Goal: Information Seeking & Learning: Understand process/instructions

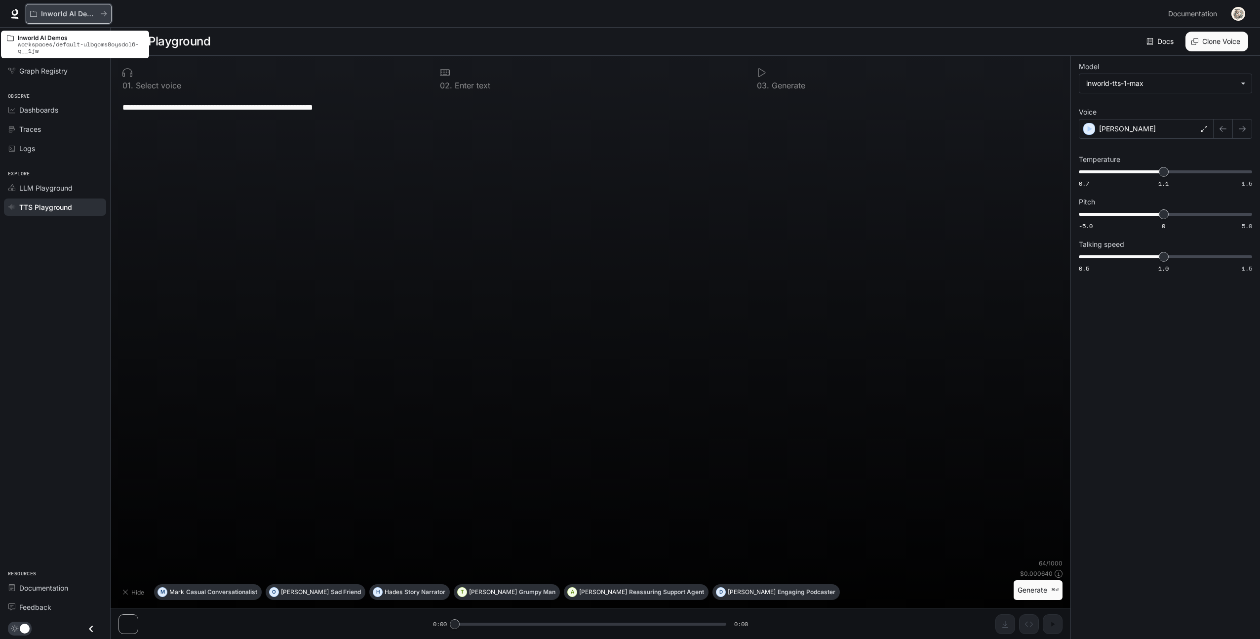
click at [39, 23] on button "Inworld AI Demos" at bounding box center [69, 14] width 86 height 20
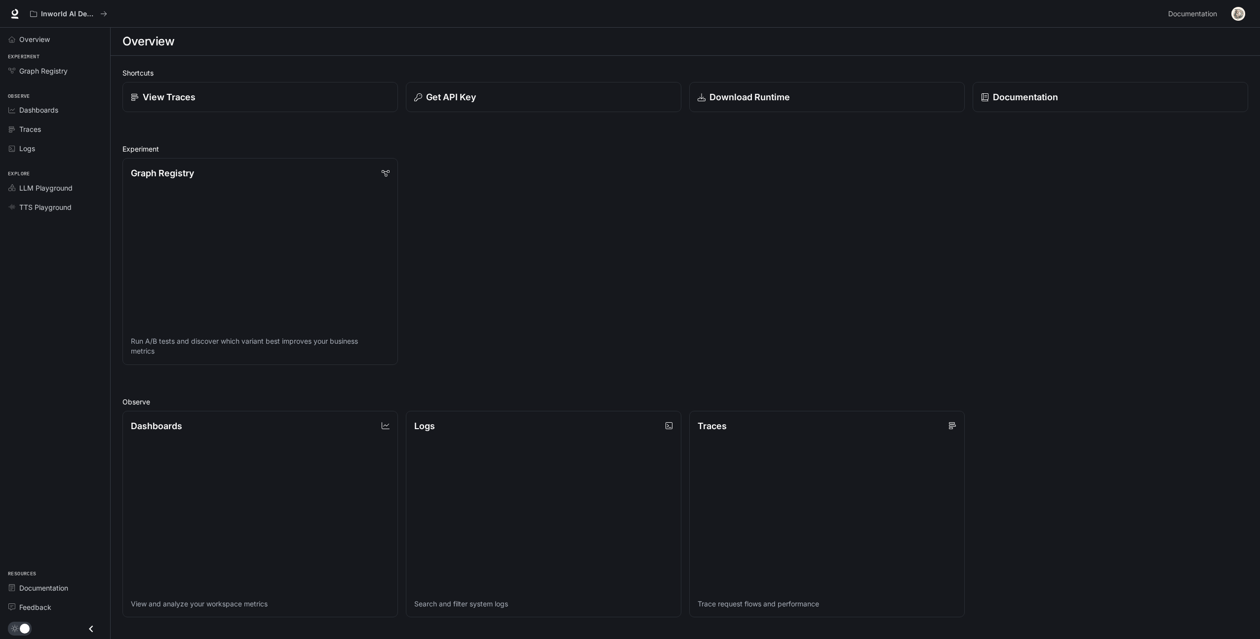
click at [49, 300] on div "Overview Experiment Graph Registry Observe Dashboards Traces Logs Explore LLM P…" at bounding box center [55, 333] width 110 height 611
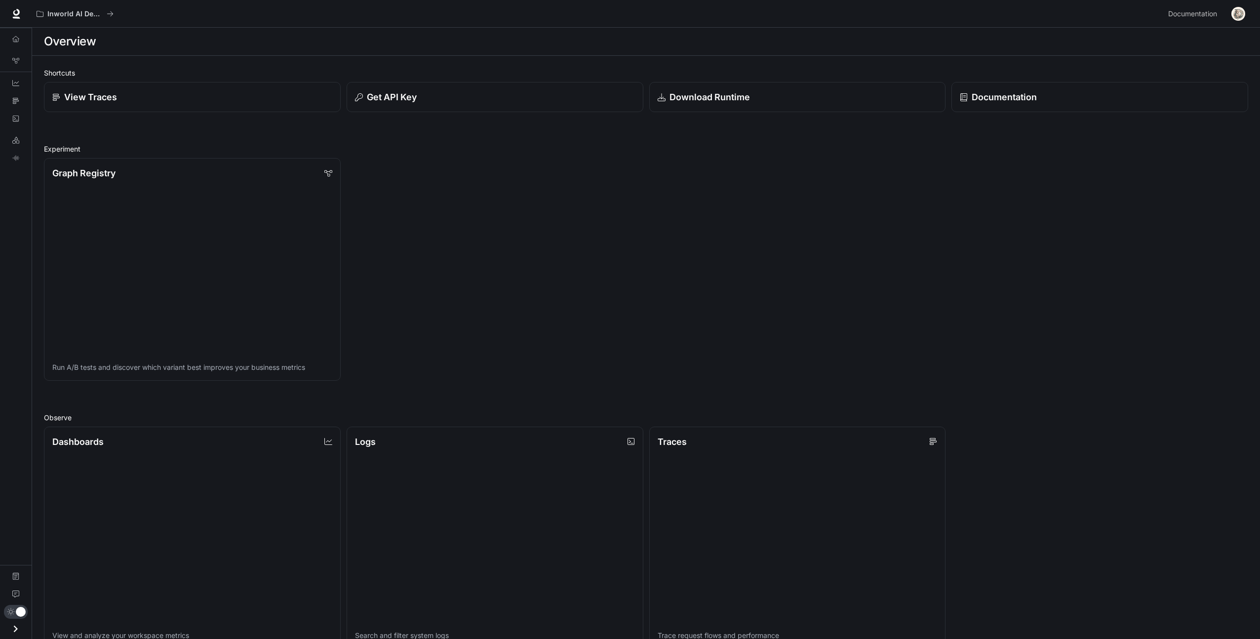
click at [19, 445] on div "Overview Graph Registry Dashboards Traces Logs LLM Playground TTS Playground Do…" at bounding box center [16, 333] width 32 height 611
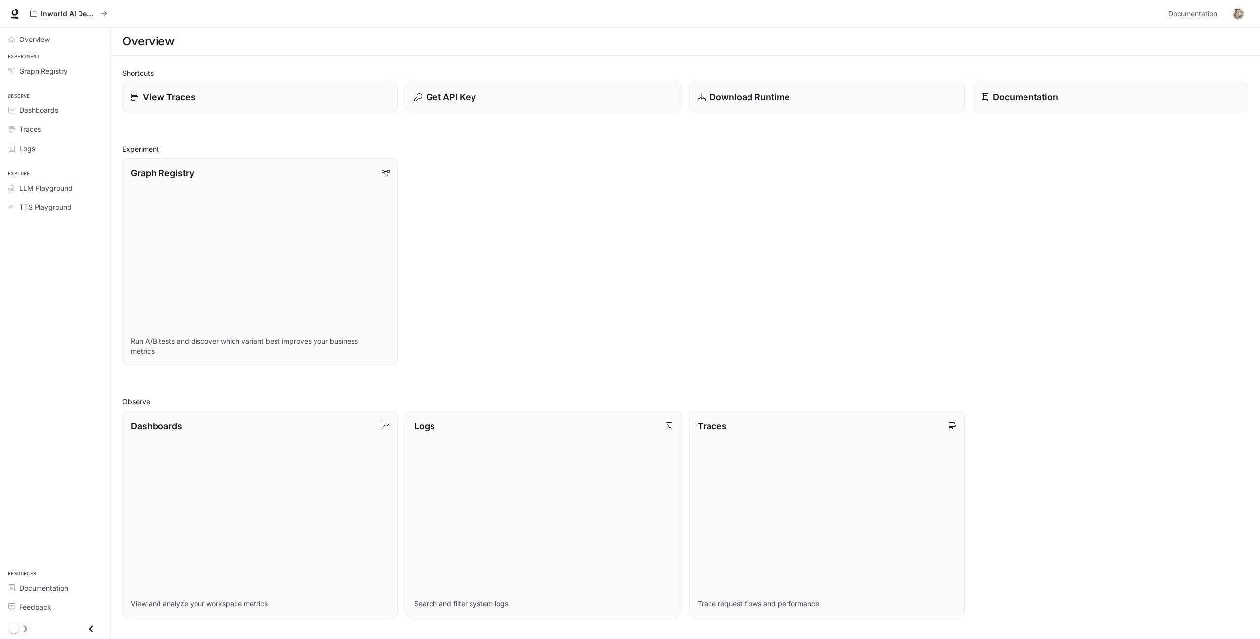
click at [53, 485] on div "Overview Experiment Graph Registry Observe Dashboards Traces Logs Explore LLM P…" at bounding box center [55, 333] width 110 height 611
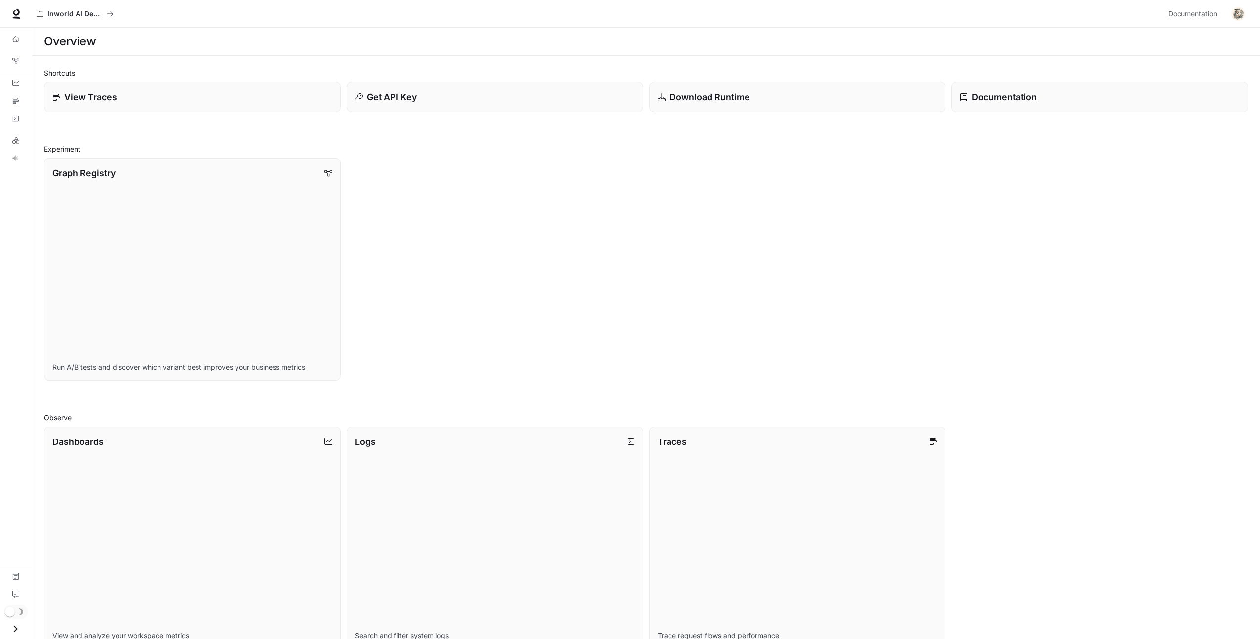
click at [53, 485] on link "Dashboards View and analyze your workspace metrics" at bounding box center [192, 538] width 297 height 223
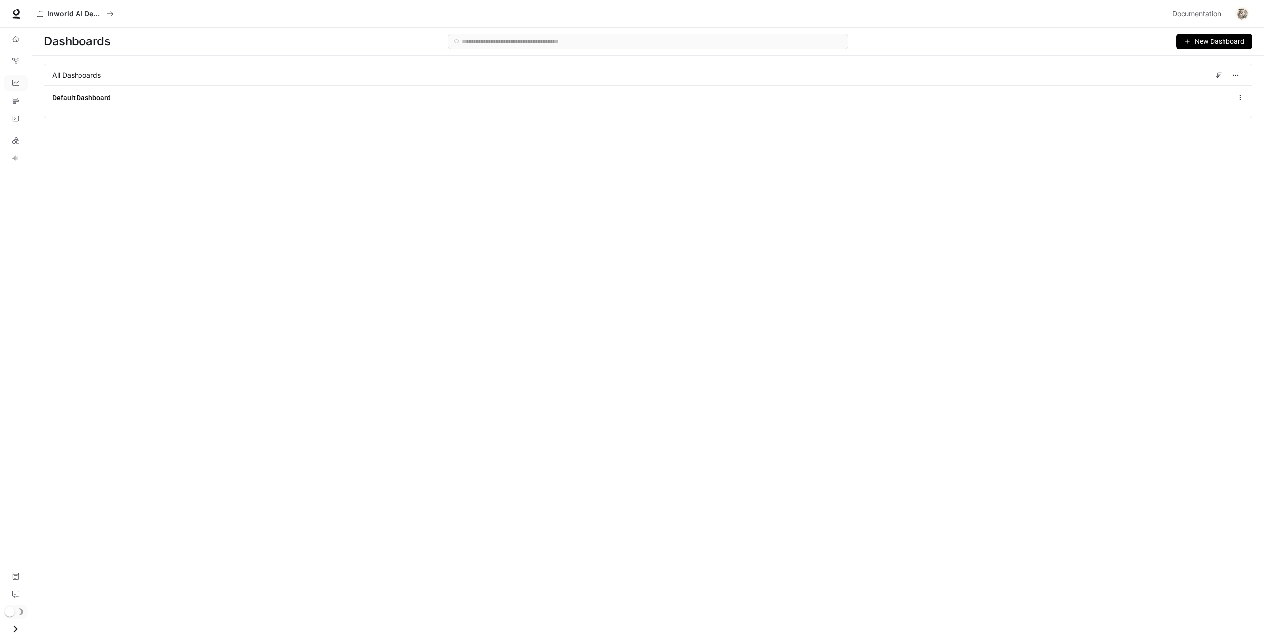
click at [22, 278] on div "Overview Graph Registry Dashboards Traces Logs LLM Playground TTS Playground Do…" at bounding box center [16, 333] width 32 height 611
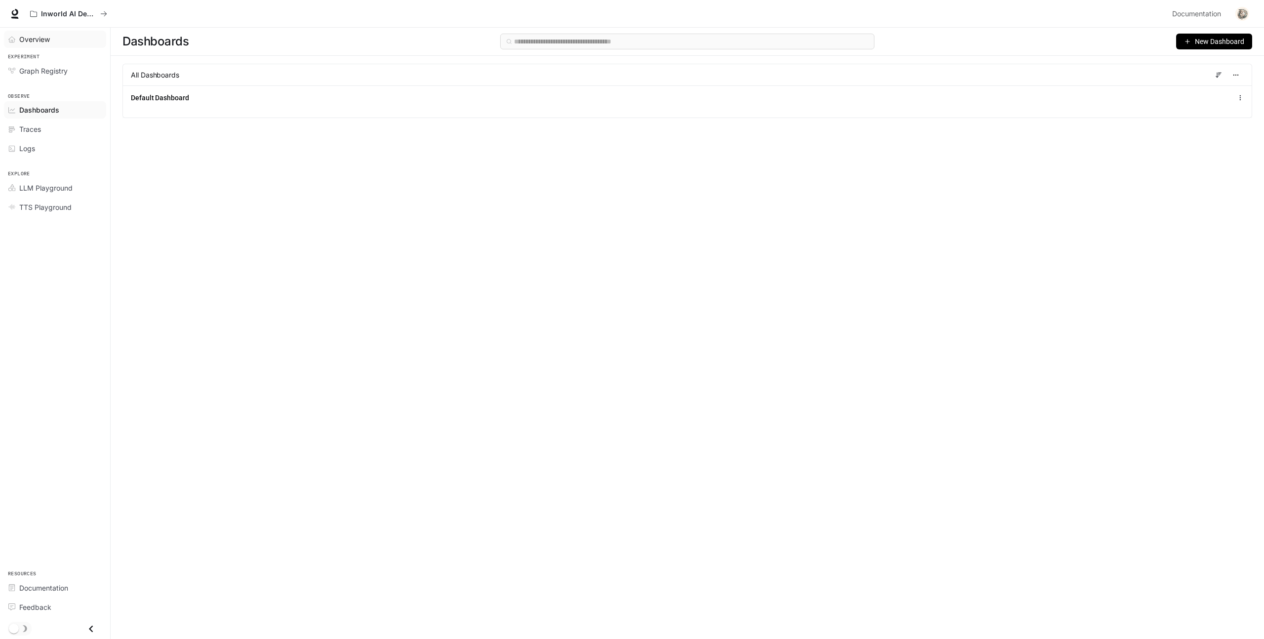
click at [49, 45] on link "Overview" at bounding box center [55, 39] width 102 height 17
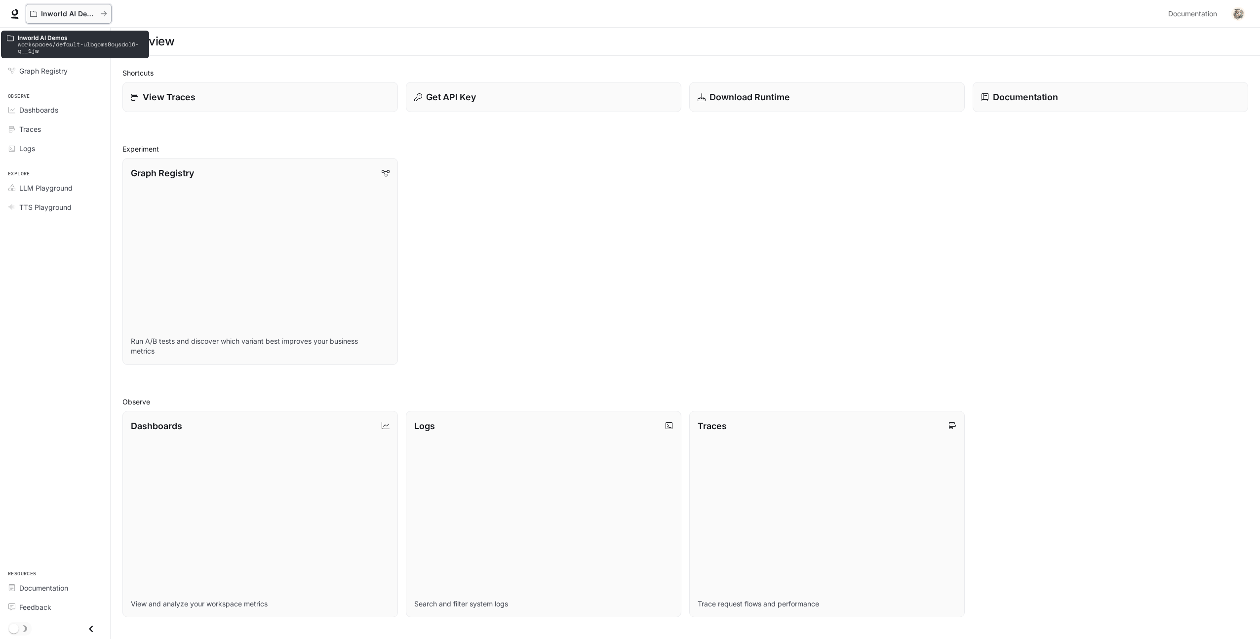
click at [84, 17] on p "Inworld AI Demos" at bounding box center [68, 14] width 55 height 8
click at [8, 17] on div at bounding box center [15, 14] width 14 height 14
click at [11, 17] on icon at bounding box center [15, 14] width 10 height 10
click at [714, 112] on div "Shortcuts View Traces Get API Key Download Runtime Documentation Experiment Gra…" at bounding box center [685, 469] width 1126 height 803
click at [726, 102] on p "Download Runtime" at bounding box center [749, 96] width 81 height 13
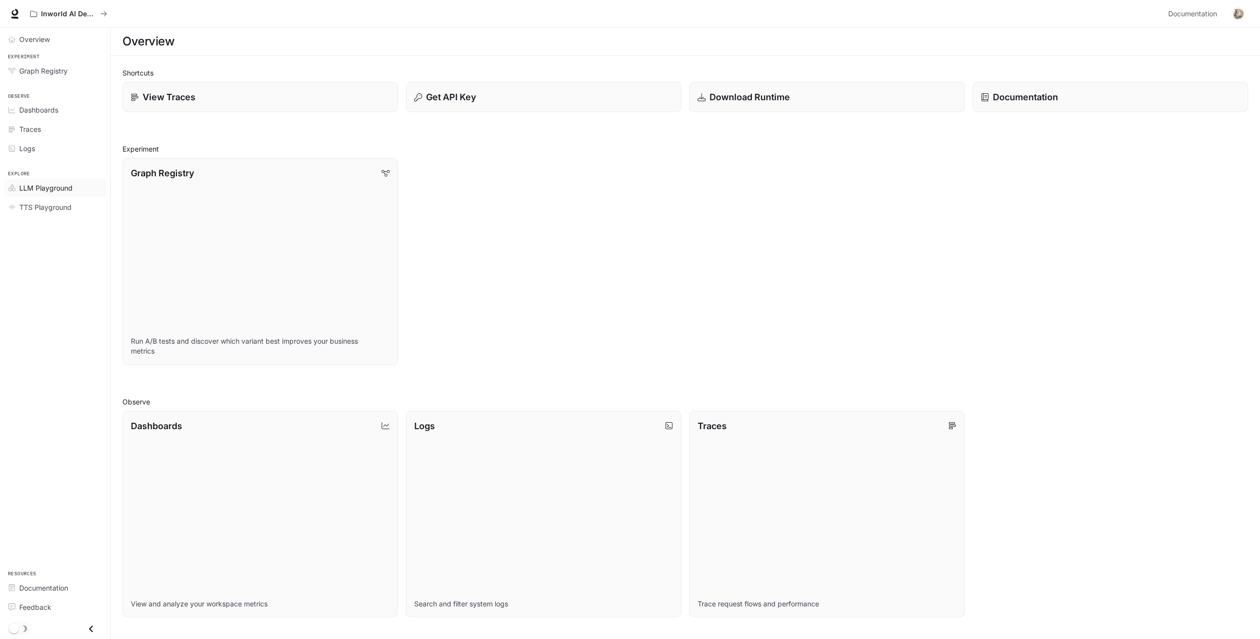
click at [59, 183] on span "LLM Playground" at bounding box center [45, 188] width 53 height 10
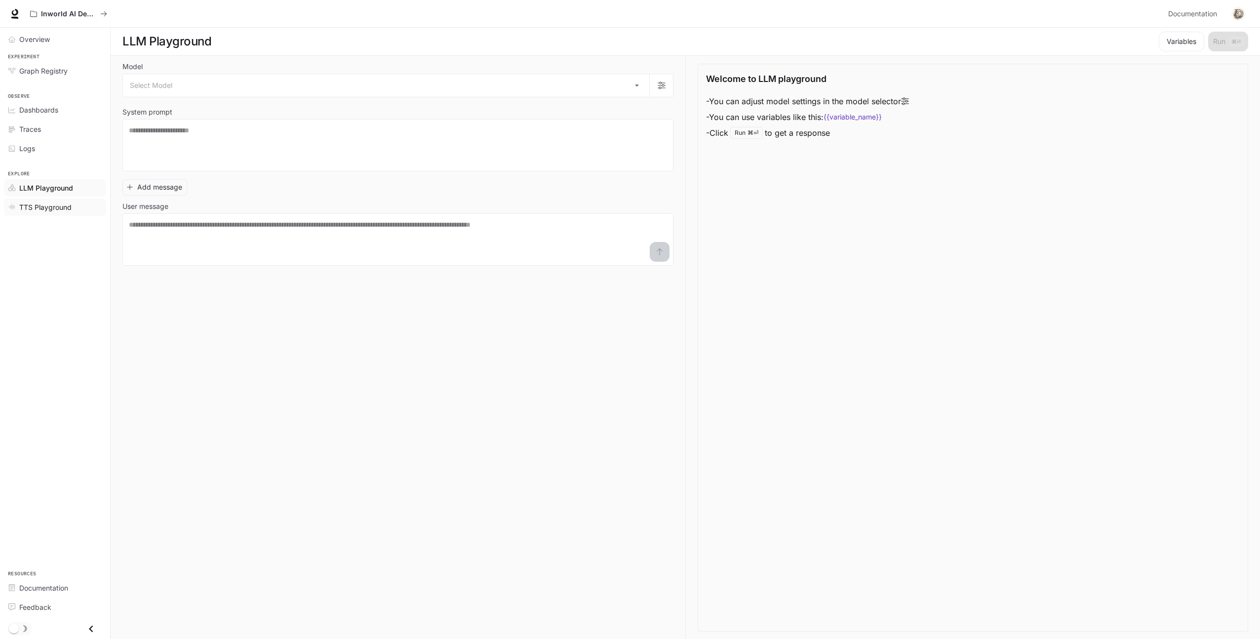
click at [58, 212] on link "TTS Playground" at bounding box center [55, 207] width 102 height 17
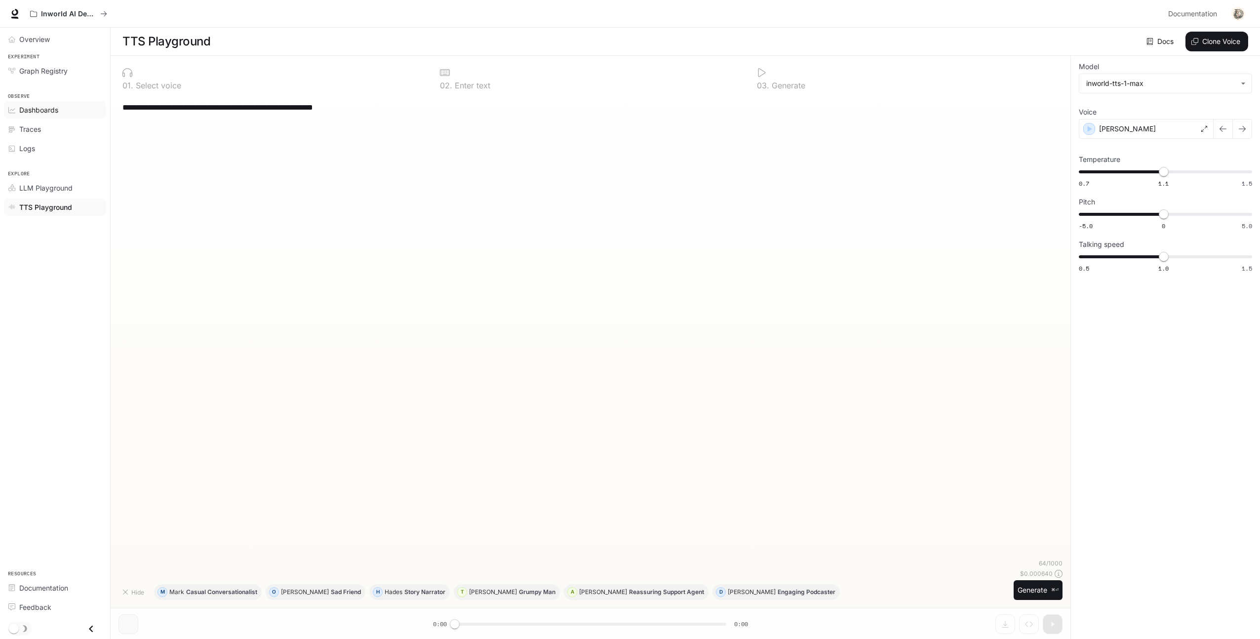
click at [45, 113] on span "Dashboards" at bounding box center [38, 110] width 39 height 10
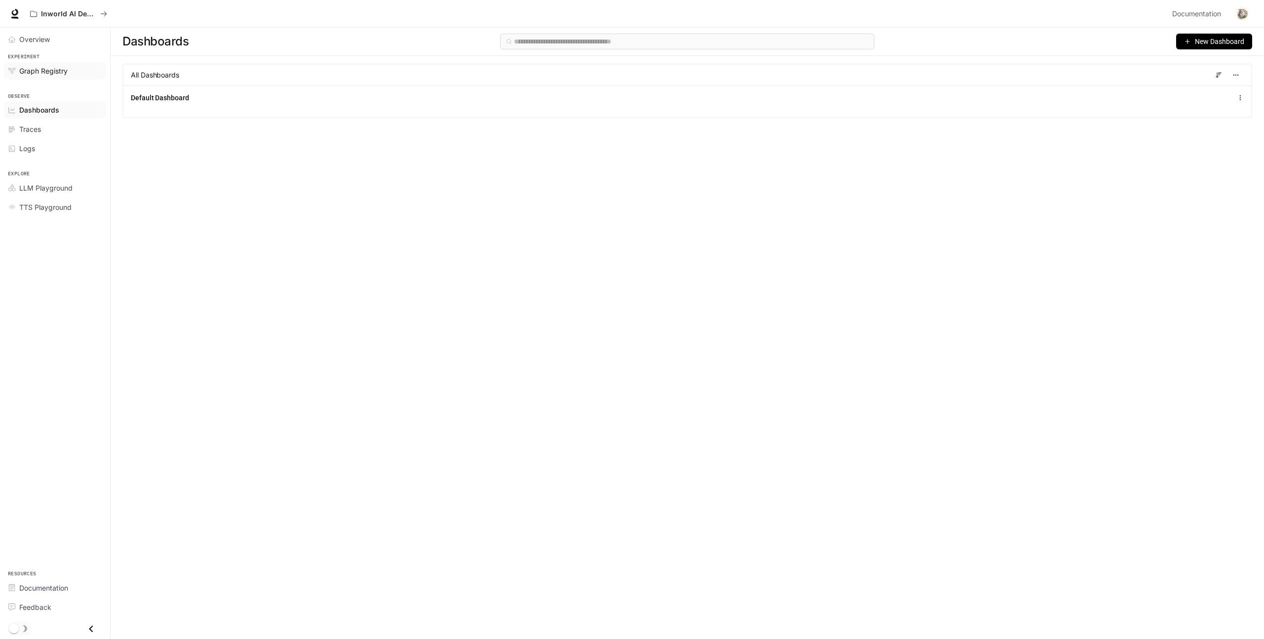
click at [49, 74] on span "Graph Registry" at bounding box center [43, 71] width 48 height 10
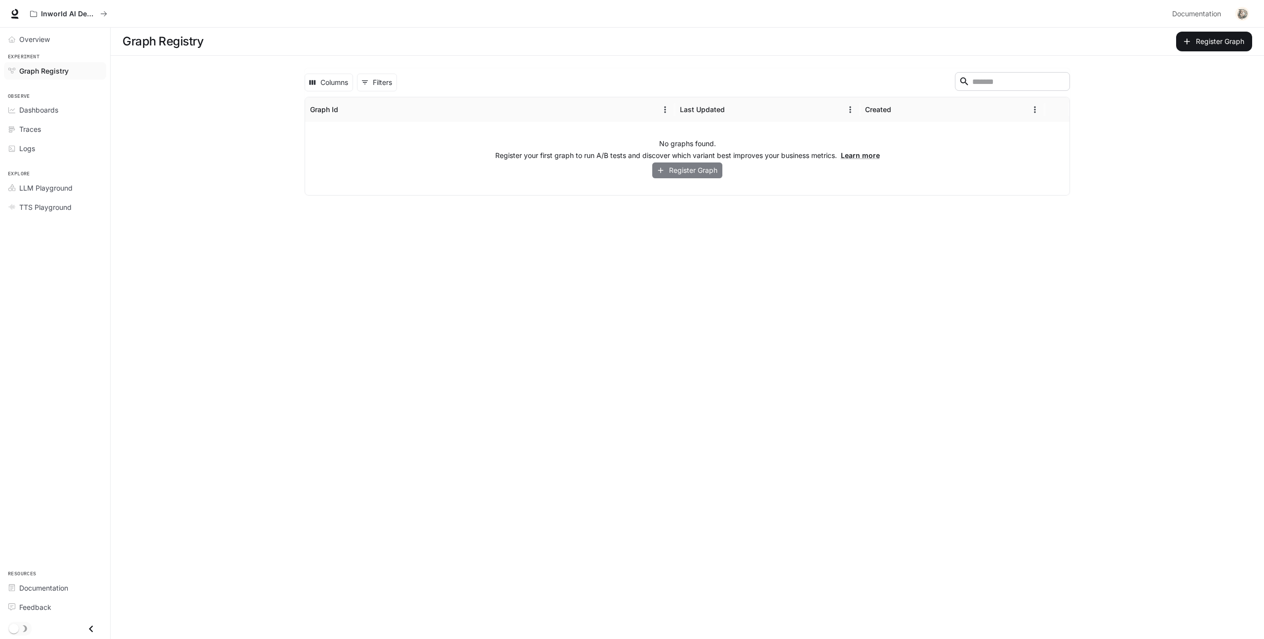
click at [677, 174] on button "Register Graph" at bounding box center [687, 170] width 70 height 16
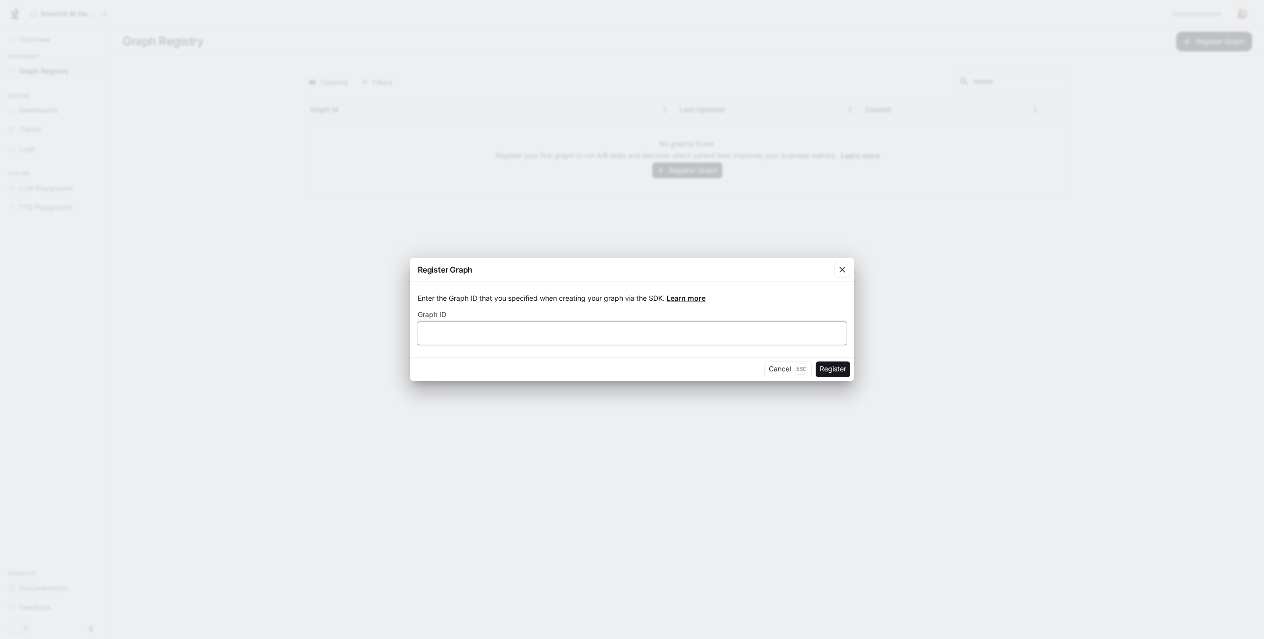
click at [583, 335] on input "text" at bounding box center [632, 333] width 428 height 10
type input "******"
click at [816, 361] on button "Register" at bounding box center [833, 369] width 35 height 16
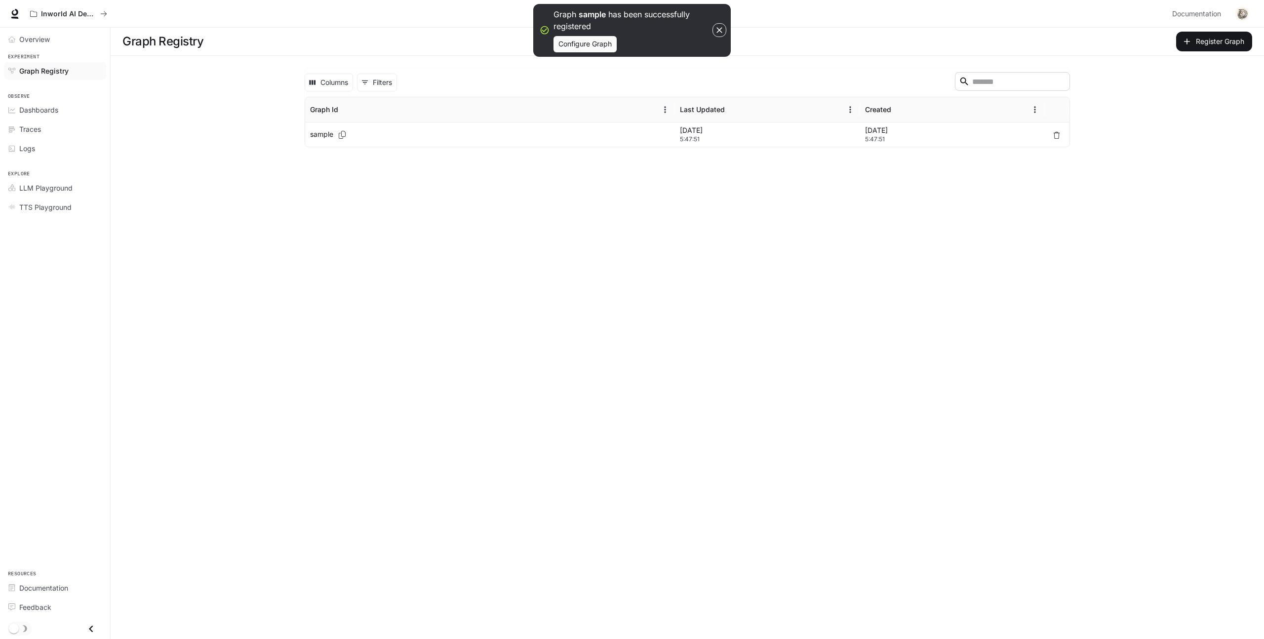
click at [738, 129] on p "Aug 26, 2025" at bounding box center [767, 130] width 175 height 10
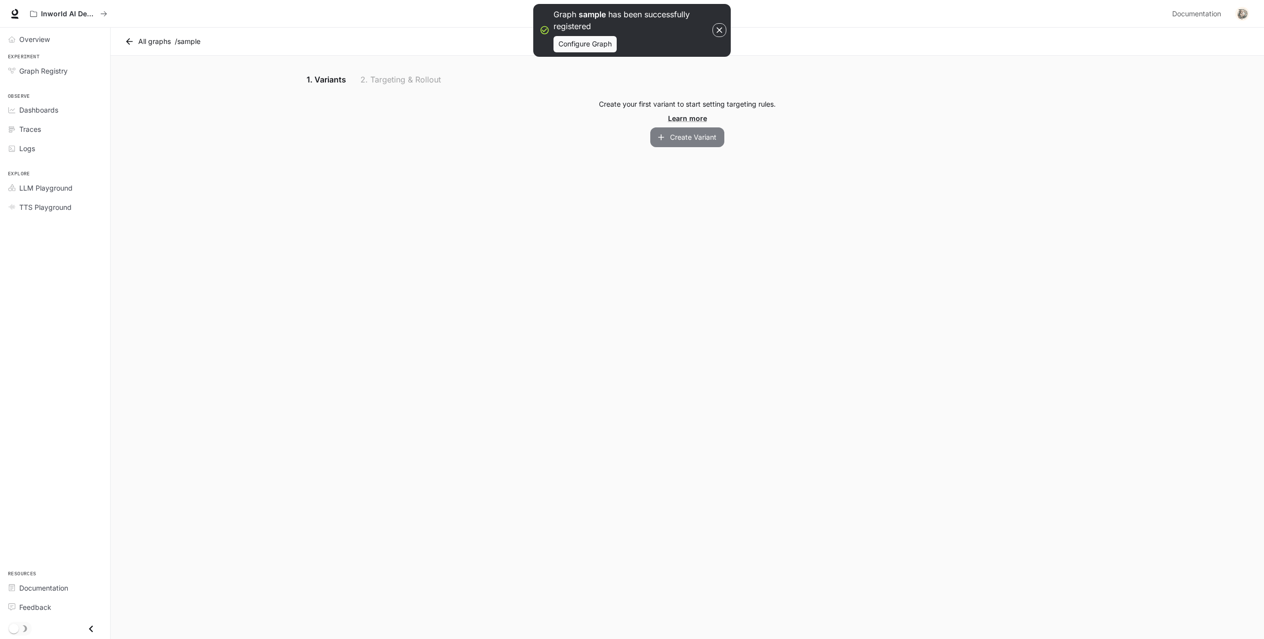
click at [677, 140] on button "Create Variant" at bounding box center [687, 137] width 74 height 20
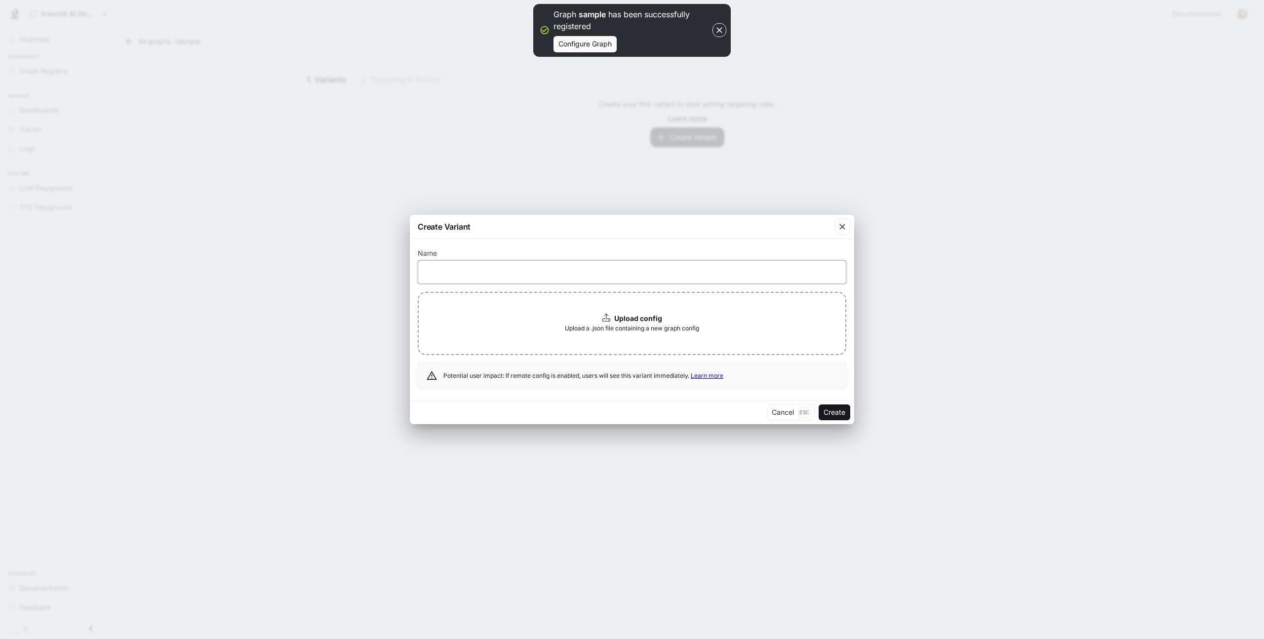
click at [528, 276] on input "text" at bounding box center [632, 272] width 428 height 10
type input "******"
click at [819, 404] on button "Create" at bounding box center [835, 412] width 32 height 16
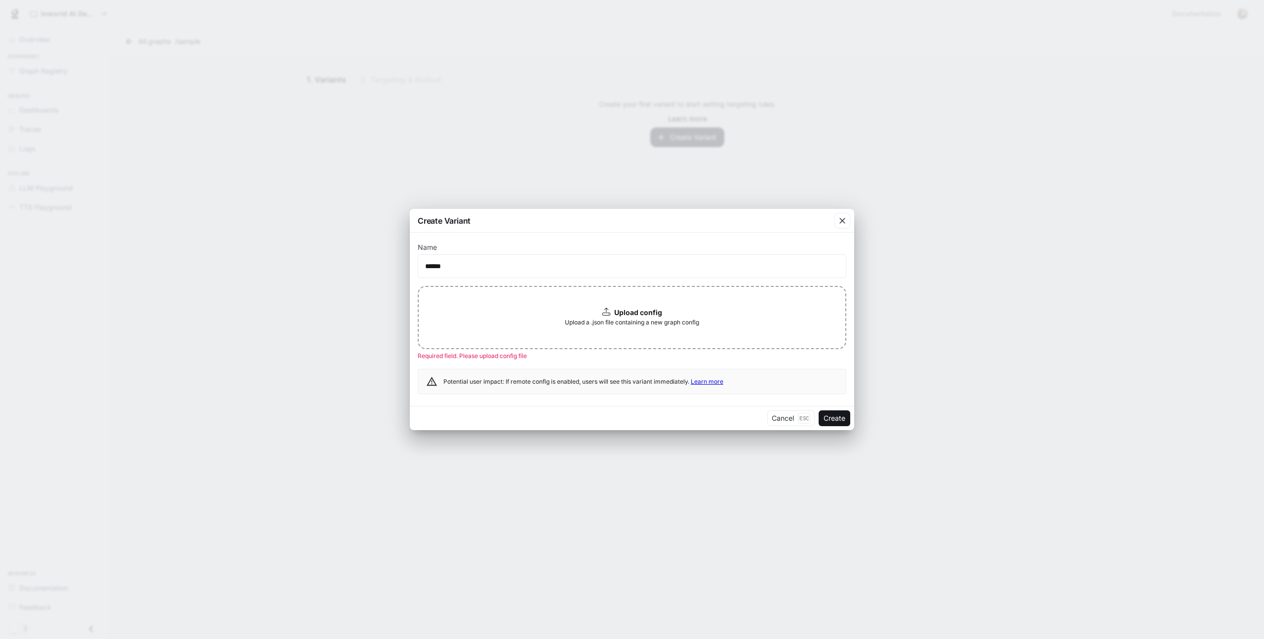
click at [563, 313] on div "Upload config Upload a .json file containing a new graph config" at bounding box center [632, 317] width 429 height 63
click at [844, 221] on icon "button" at bounding box center [843, 221] width 10 height 10
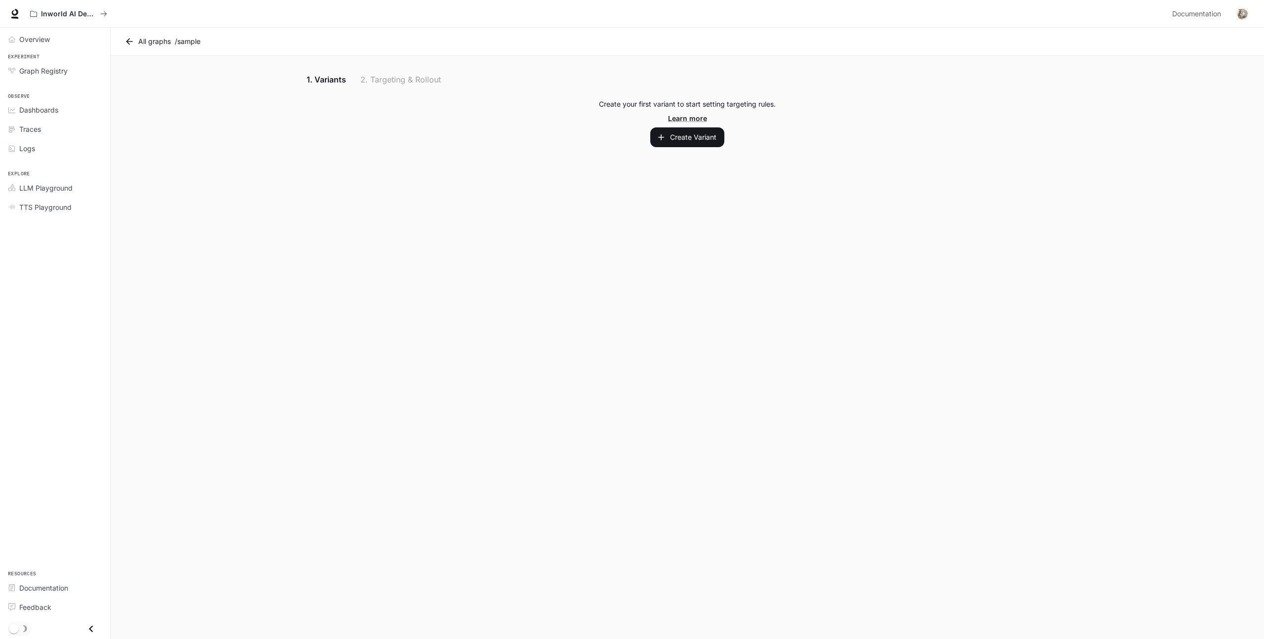
click at [573, 240] on main "All graphs / sample 1. Variants 2. Targeting & Rollout Create your first varian…" at bounding box center [688, 333] width 1154 height 611
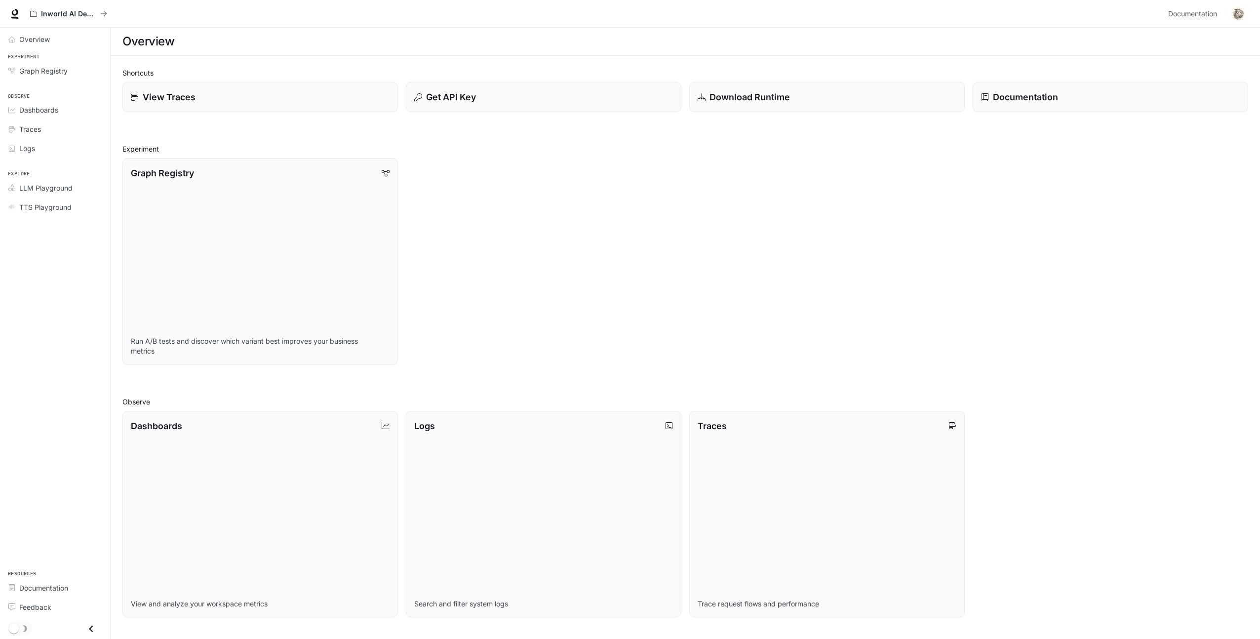
click at [810, 176] on div "Graph Registry Run A/B tests and discover which variant best improves your busi…" at bounding box center [682, 257] width 1134 height 215
click at [73, 72] on div "Graph Registry" at bounding box center [60, 71] width 82 height 10
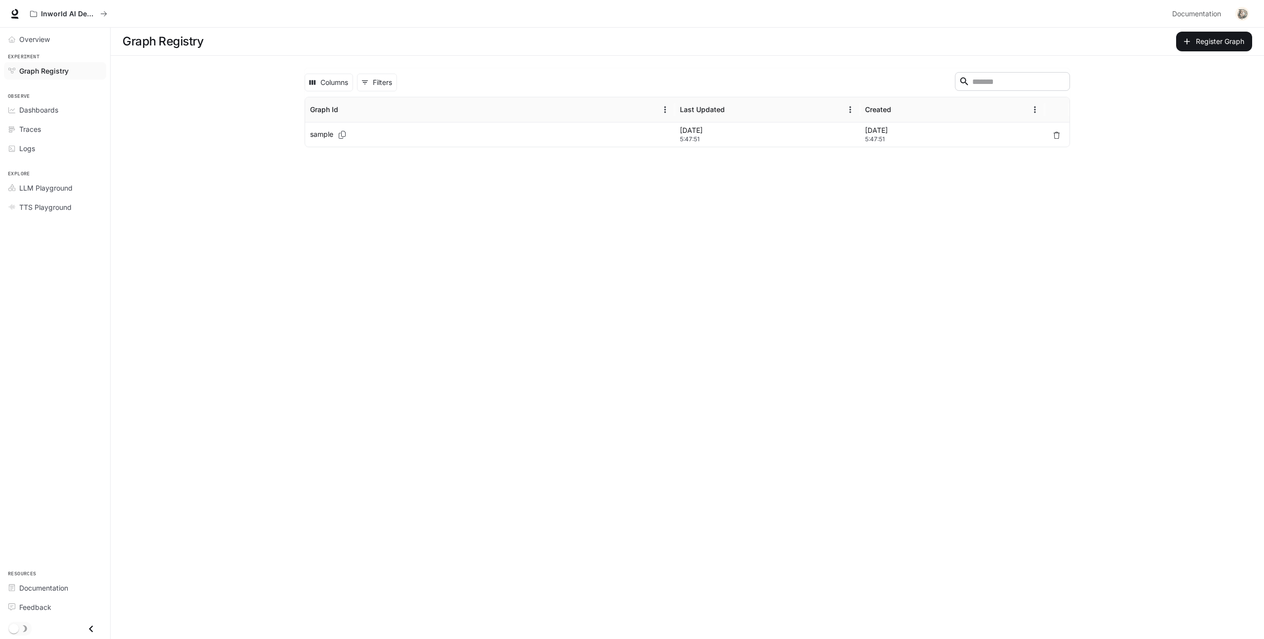
click at [321, 134] on p "sample" at bounding box center [321, 134] width 23 height 10
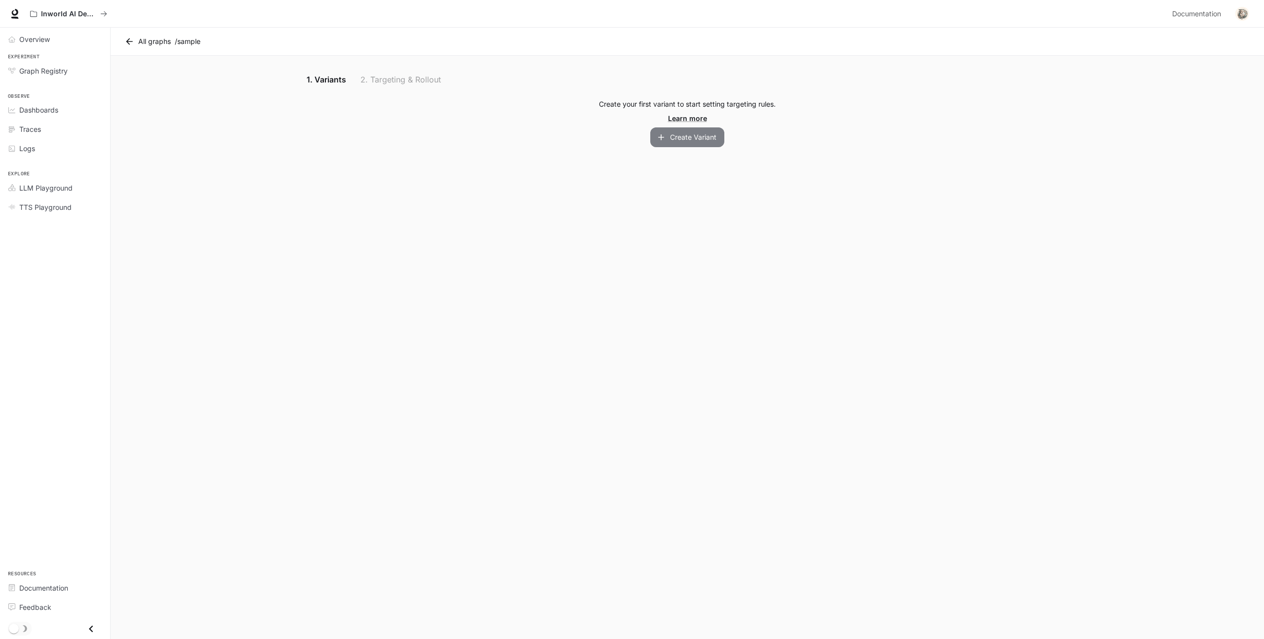
click at [668, 138] on button "Create Variant" at bounding box center [687, 137] width 74 height 20
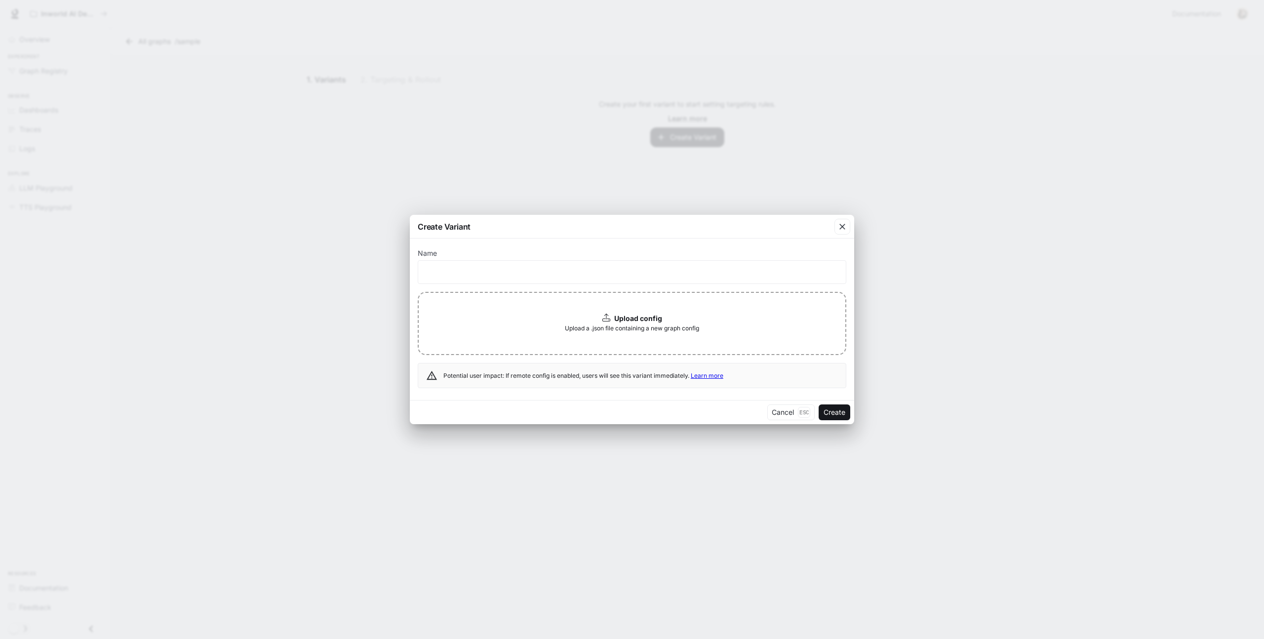
click at [493, 156] on div "Create Variant Name ​ Upload config Upload a .json file containing a new graph …" at bounding box center [632, 319] width 1264 height 639
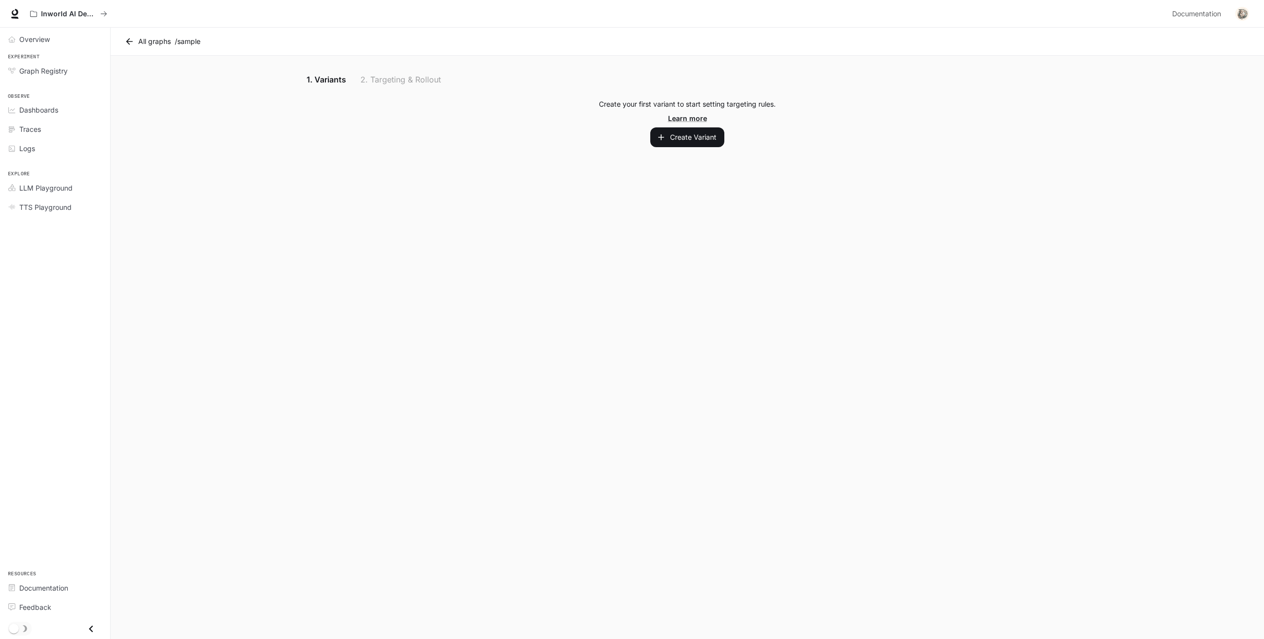
click at [376, 86] on div "1. Variants 2. Targeting & Rollout" at bounding box center [687, 80] width 766 height 24
click at [34, 591] on span "Documentation" at bounding box center [43, 588] width 49 height 10
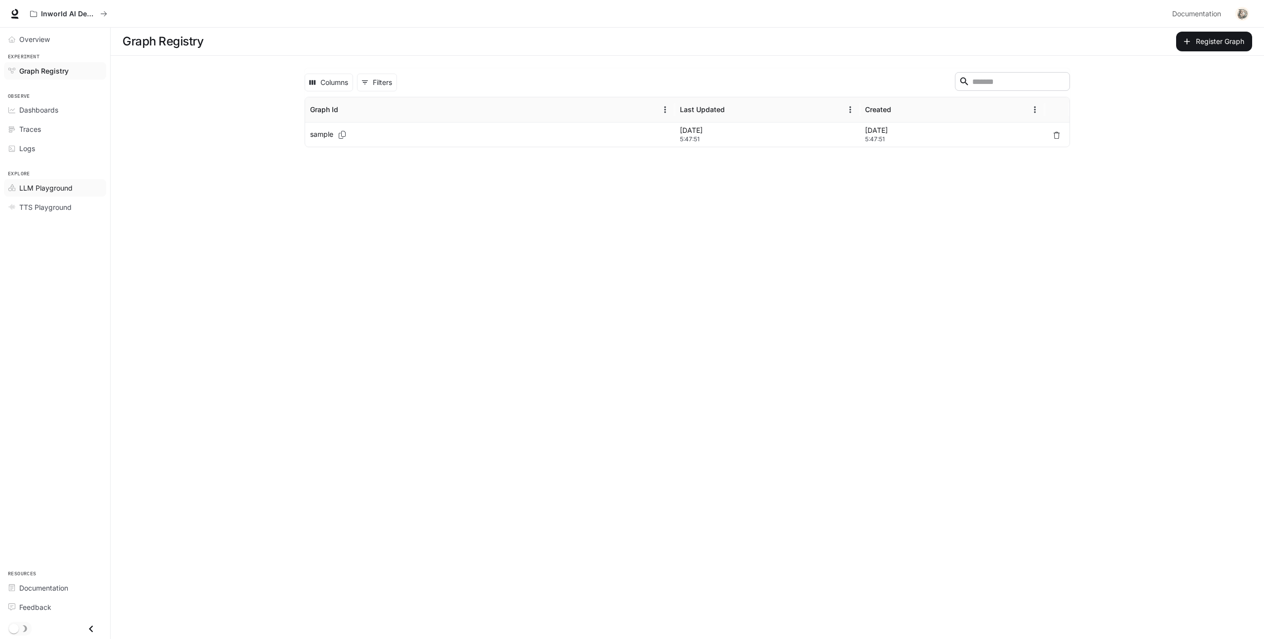
click at [44, 191] on span "LLM Playground" at bounding box center [45, 188] width 53 height 10
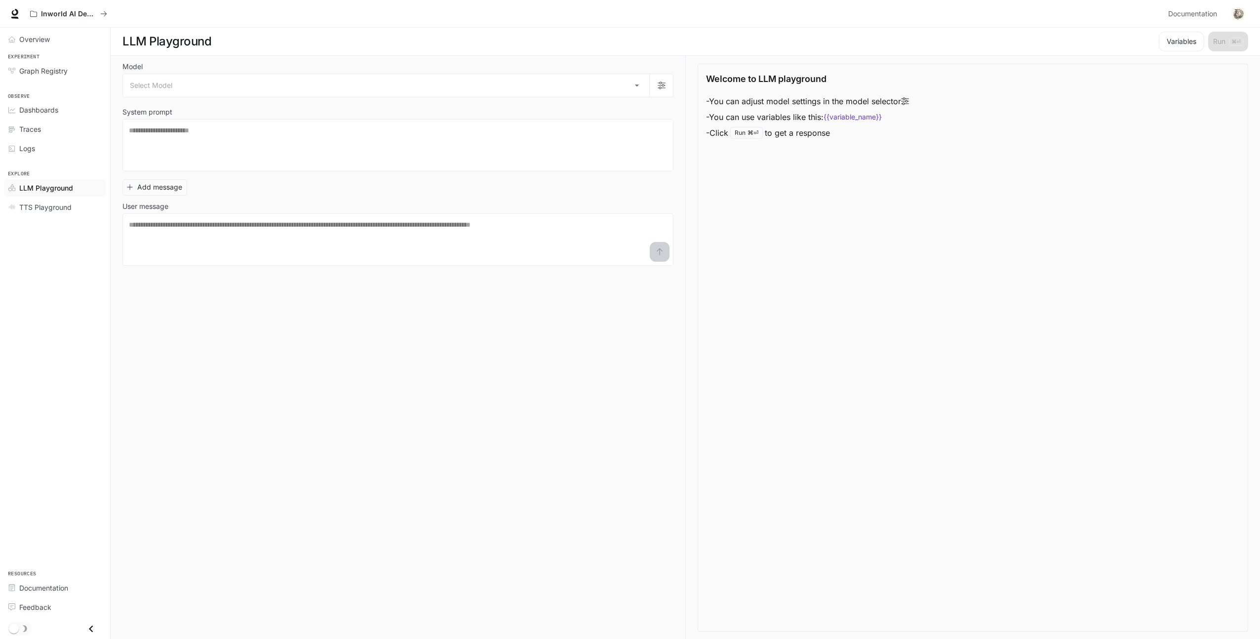
click at [246, 333] on div "Model Select Model ​ System prompt * ​ Add message User message * ​" at bounding box center [403, 348] width 563 height 584
click at [69, 16] on p "Inworld AI Demos" at bounding box center [68, 14] width 55 height 8
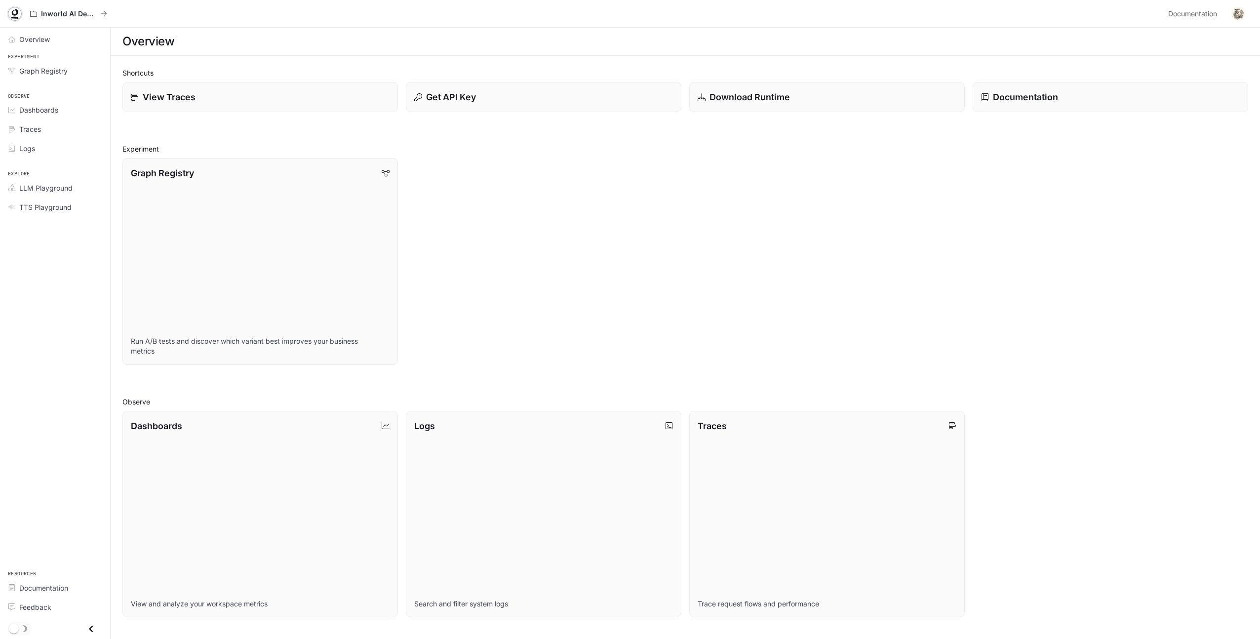
click at [9, 17] on link at bounding box center [15, 14] width 14 height 14
click at [1237, 14] on img "button" at bounding box center [1239, 14] width 14 height 14
click at [940, 183] on div at bounding box center [632, 319] width 1264 height 639
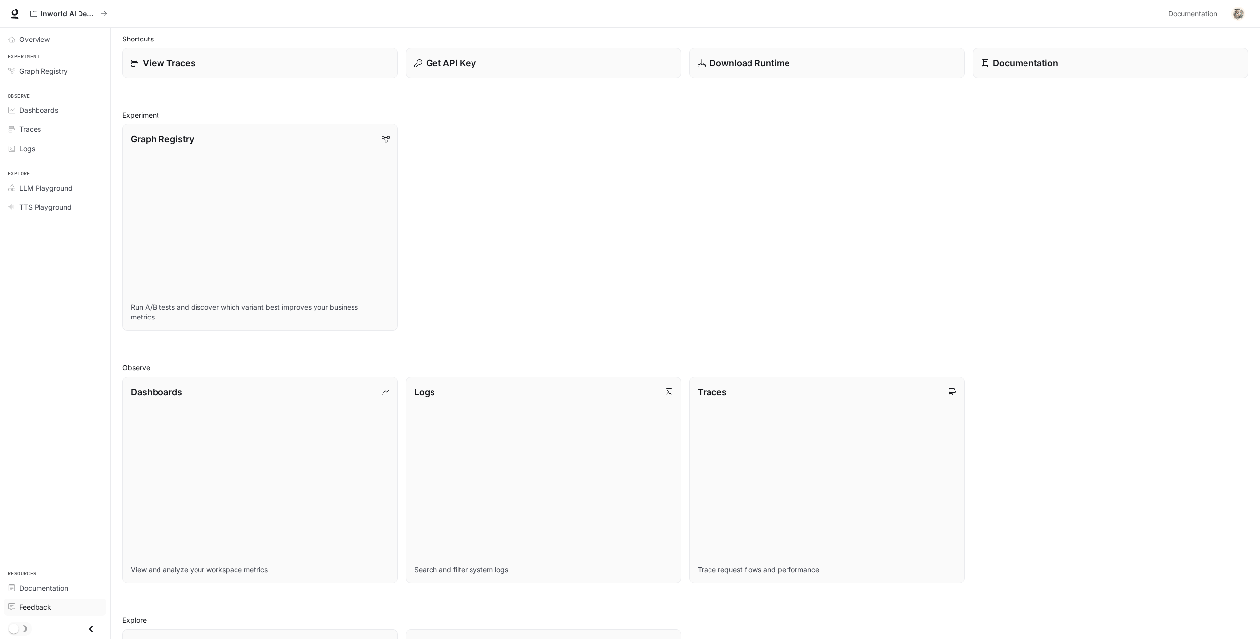
scroll to position [45, 0]
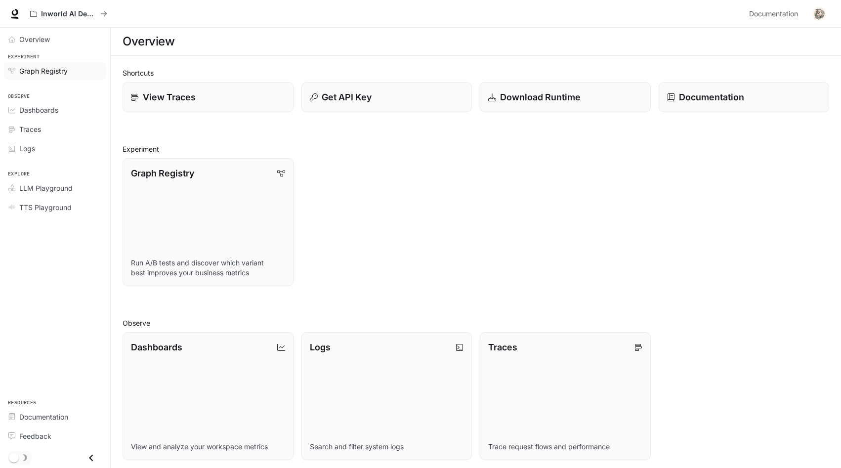
click at [52, 67] on span "Graph Registry" at bounding box center [43, 71] width 48 height 10
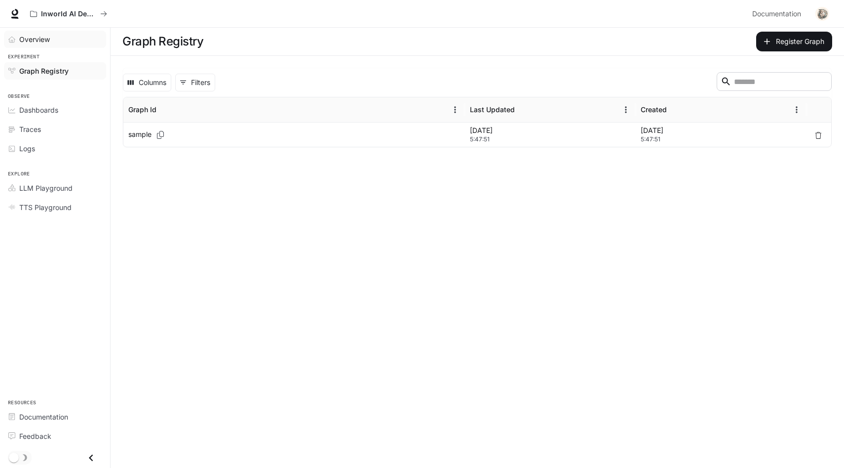
click at [39, 43] on span "Overview" at bounding box center [34, 39] width 31 height 10
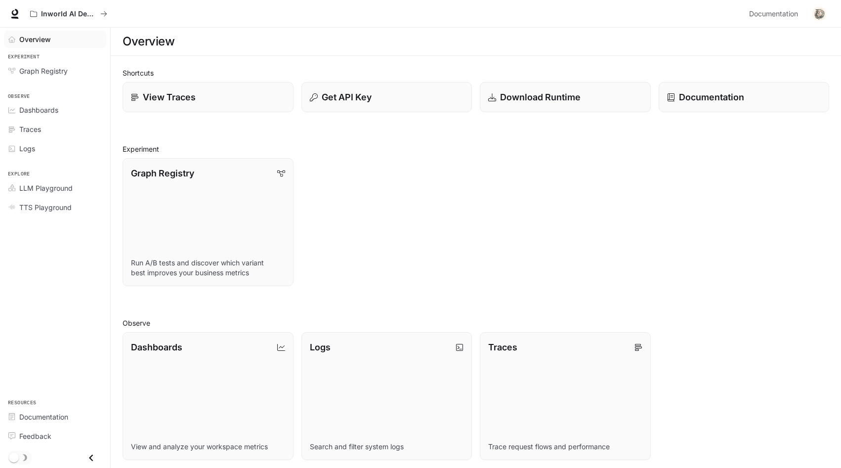
click at [39, 43] on span "Overview" at bounding box center [35, 39] width 32 height 10
click at [190, 106] on link "View Traces" at bounding box center [207, 97] width 172 height 31
click at [457, 207] on div "Graph Registry Run A/B tests and discover which variant best improves your busi…" at bounding box center [472, 218] width 714 height 136
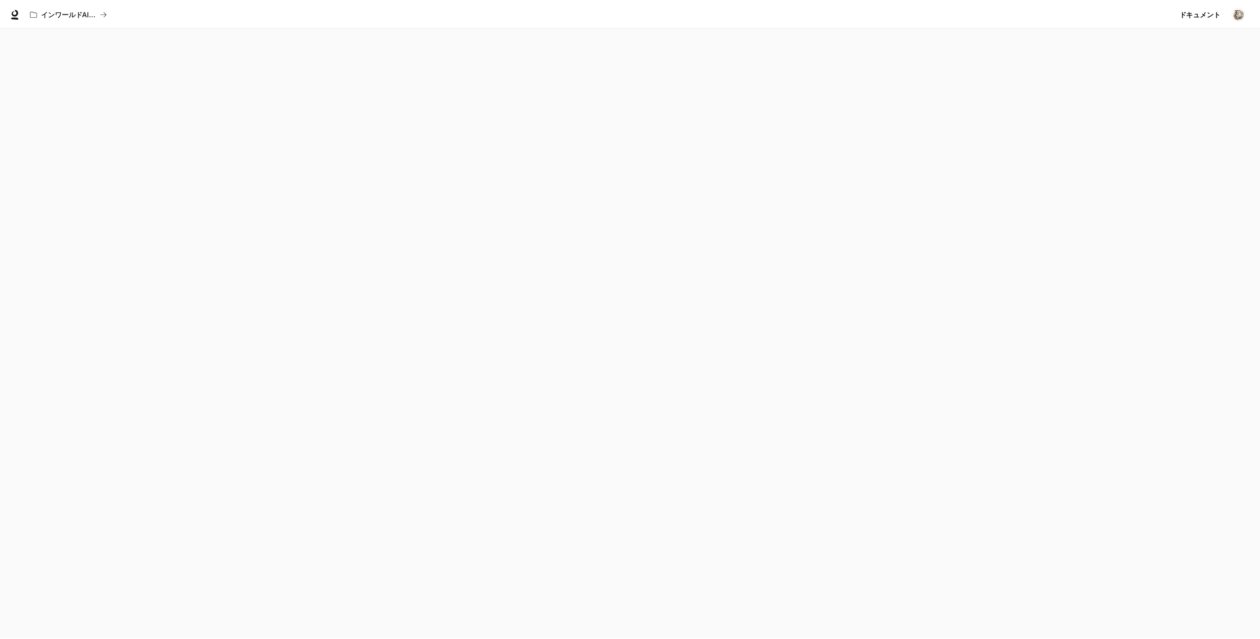
scroll to position [3, 0]
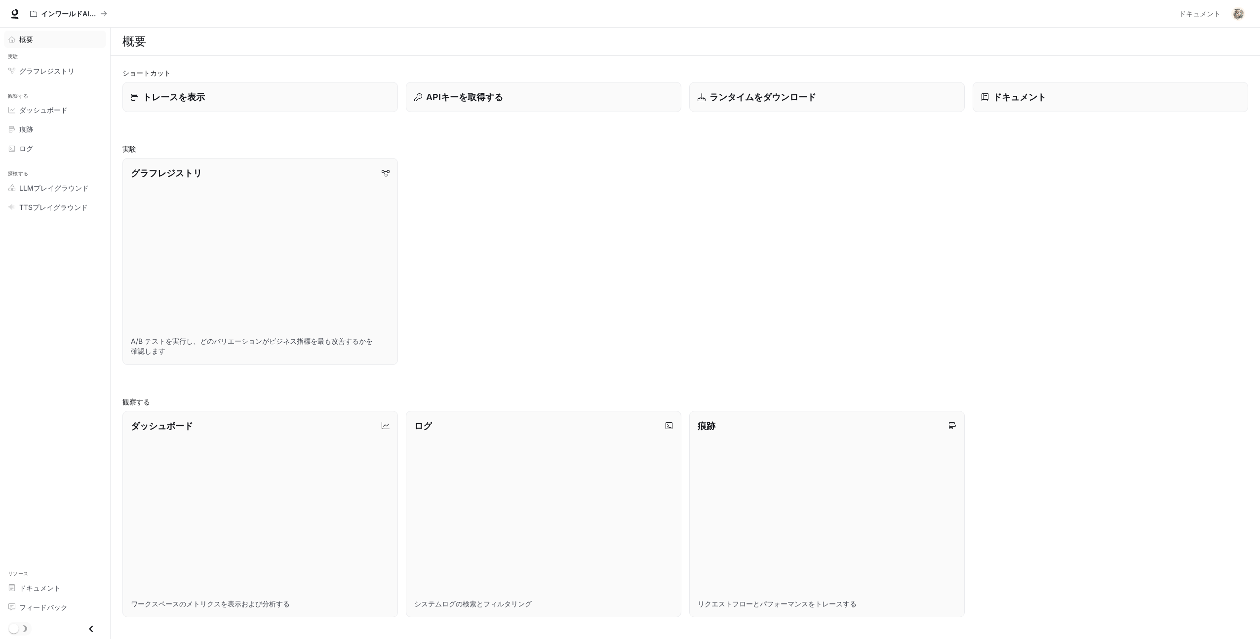
click at [62, 35] on div "概要" at bounding box center [60, 39] width 82 height 10
click at [62, 38] on div "概要" at bounding box center [60, 39] width 82 height 10
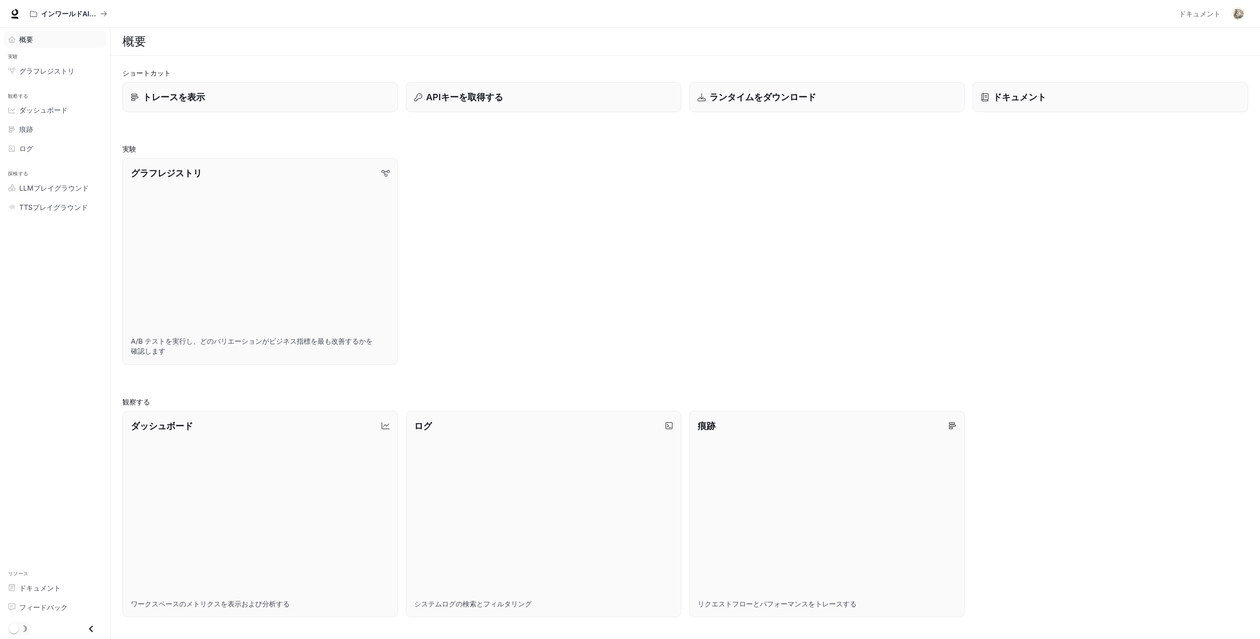
click at [62, 39] on div "概要" at bounding box center [60, 39] width 82 height 10
click at [62, 62] on link "グラフレジストリ" at bounding box center [55, 70] width 102 height 17
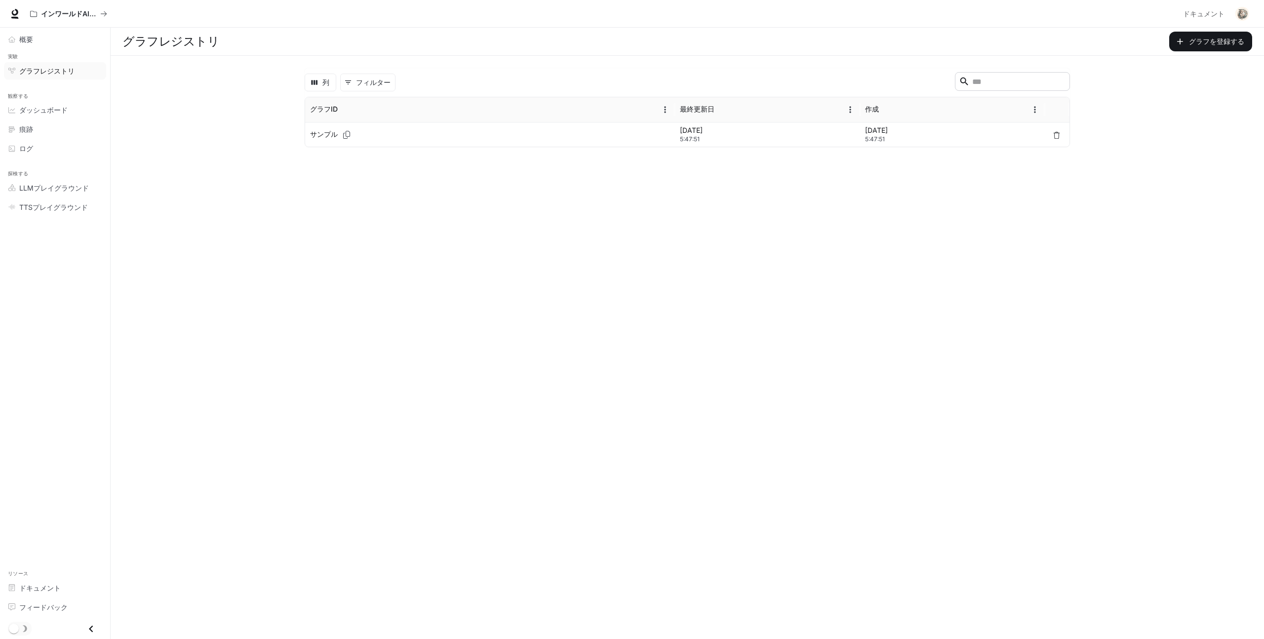
click at [454, 270] on main "グラフレジストリ グラフを登録する 列 0 フィルター ​ グラフID 最終更新日 作成 サンプル 2025年8月26日 5:47:51 2025年8月26日…" at bounding box center [688, 333] width 1154 height 611
click at [328, 131] on font "サンプル" at bounding box center [324, 134] width 28 height 8
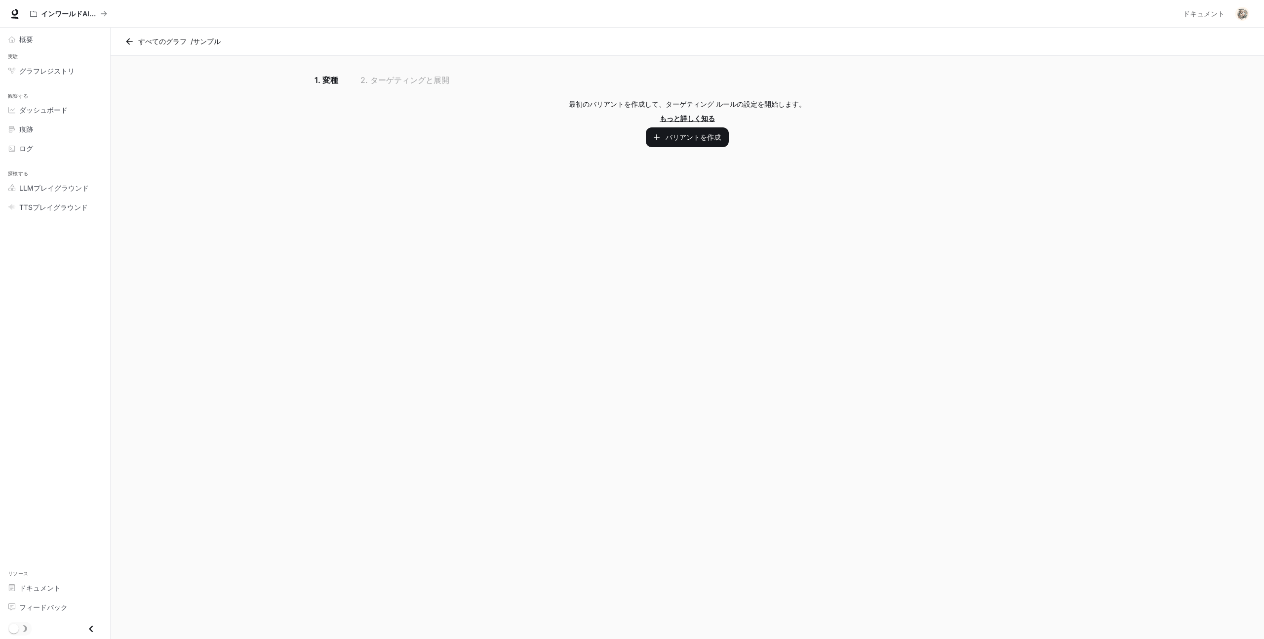
click at [690, 118] on font "もっと詳しく知る" at bounding box center [687, 118] width 55 height 8
click at [482, 7] on div "インワールドAIデモ" at bounding box center [603, 14] width 1154 height 20
